Goal: Task Accomplishment & Management: Understand process/instructions

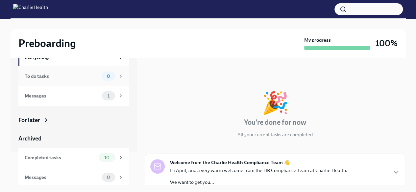
scroll to position [35, 0]
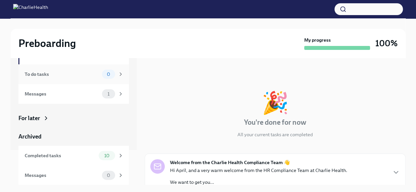
click at [89, 81] on div "To do tasks 0" at bounding box center [73, 74] width 111 height 20
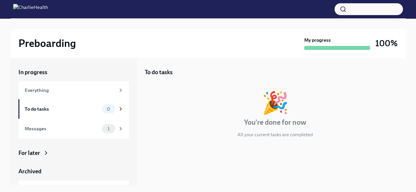
scroll to position [35, 0]
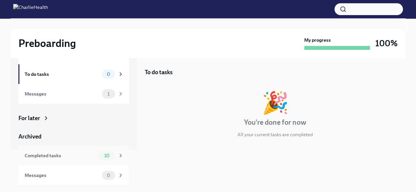
click at [40, 154] on div "Completed tasks" at bounding box center [60, 155] width 71 height 7
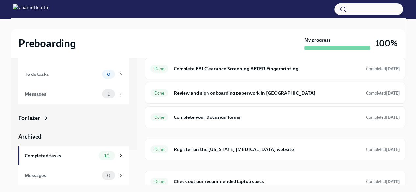
scroll to position [151, 0]
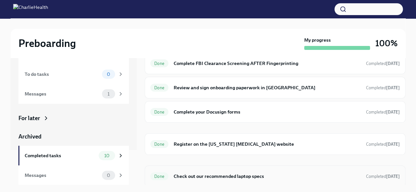
click at [201, 173] on h6 "Check out our recommended laptop specs" at bounding box center [267, 176] width 187 height 7
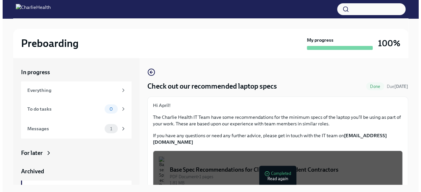
scroll to position [15, 0]
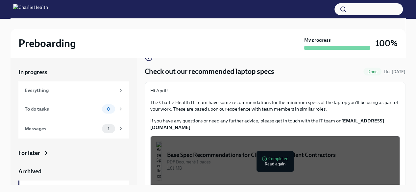
click at [162, 151] on img "button" at bounding box center [159, 161] width 6 height 39
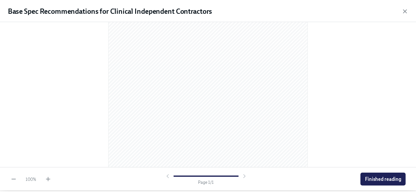
scroll to position [123, 0]
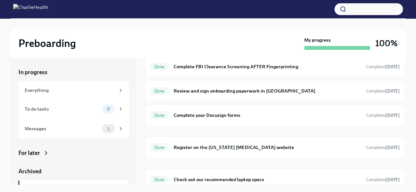
scroll to position [151, 0]
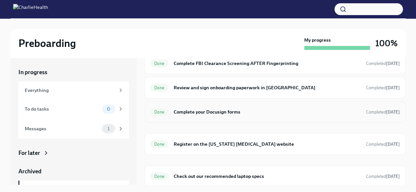
click at [228, 115] on div "Done Complete your Docusign forms Completed [DATE]" at bounding box center [275, 112] width 250 height 11
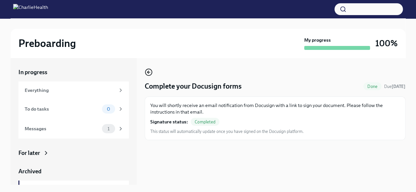
click at [152, 73] on circle "button" at bounding box center [148, 72] width 7 height 7
